Goal: Transaction & Acquisition: Purchase product/service

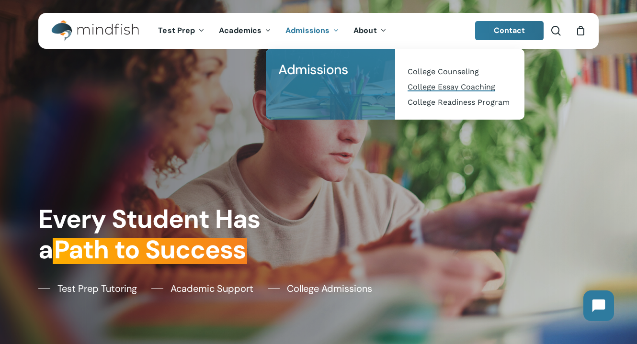
click at [458, 89] on span "College Essay Coaching" at bounding box center [451, 86] width 88 height 9
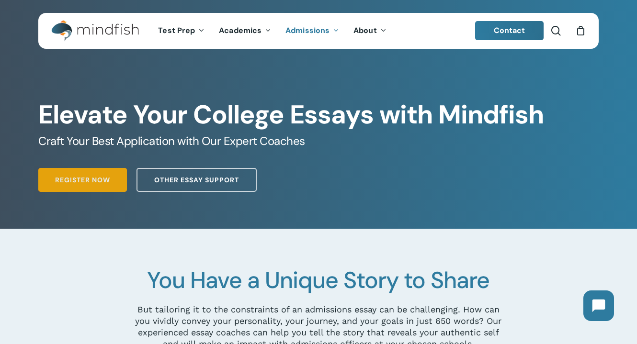
click at [89, 181] on span "Register Now" at bounding box center [82, 180] width 55 height 10
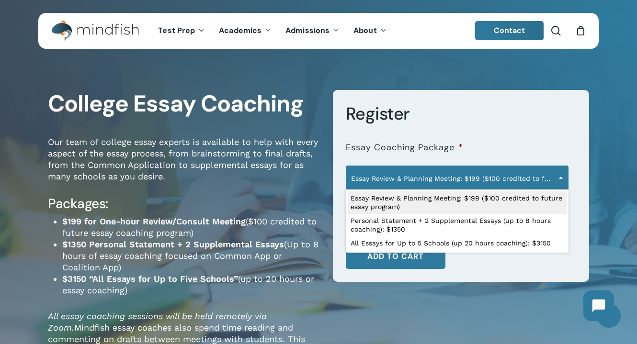
click at [468, 182] on span "Essay Review & Planning Meeting: $199 ($100 credited to future essay program)" at bounding box center [457, 178] width 222 height 20
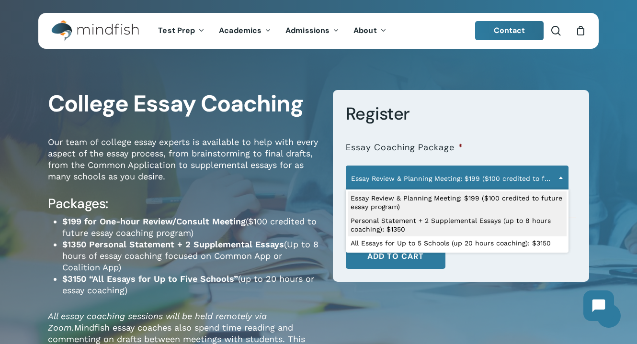
select select "**********"
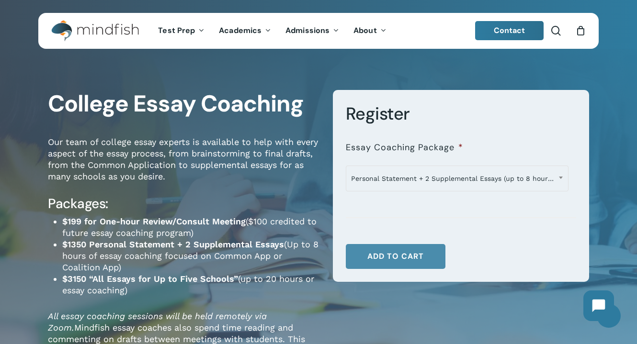
click at [381, 256] on button "Add to cart" at bounding box center [396, 256] width 100 height 25
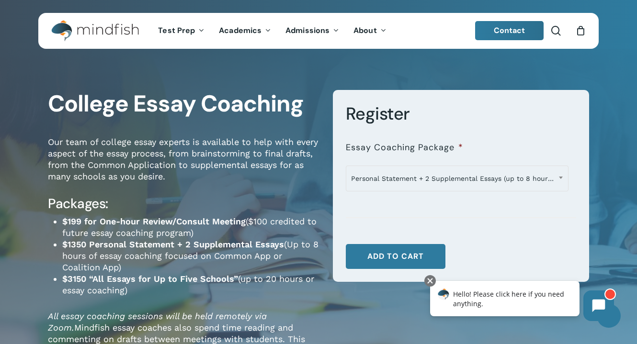
click at [604, 229] on div "College Essay Coaching Our team of college essay experts is available to help w…" at bounding box center [318, 271] width 637 height 427
click at [430, 281] on div at bounding box center [429, 280] width 11 height 11
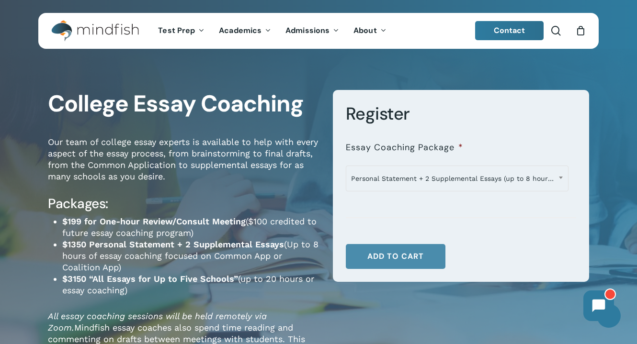
click at [386, 258] on button "Add to cart" at bounding box center [396, 256] width 100 height 25
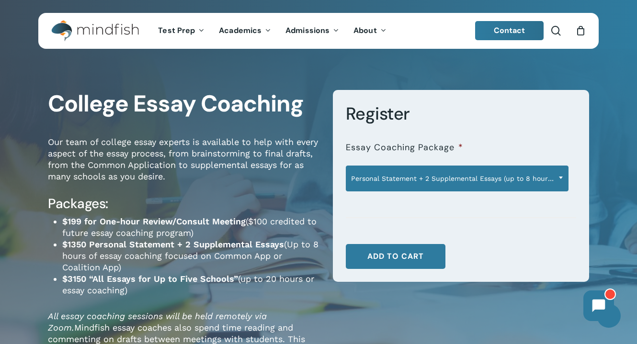
type button "22322"
